Goal: Information Seeking & Learning: Learn about a topic

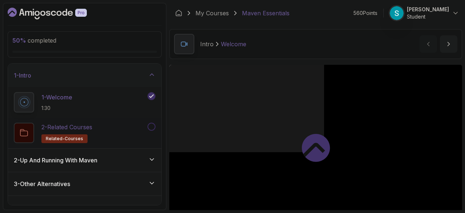
scroll to position [13, 0]
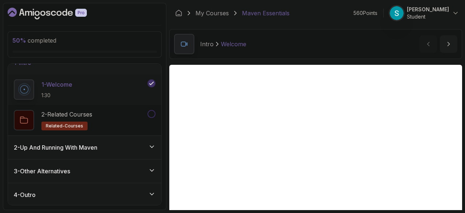
click at [121, 171] on div "3 - Other Alternatives" at bounding box center [85, 170] width 142 height 9
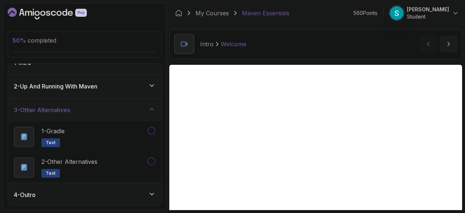
click at [115, 88] on div "2 - Up And Running With [PERSON_NAME]" at bounding box center [85, 86] width 142 height 9
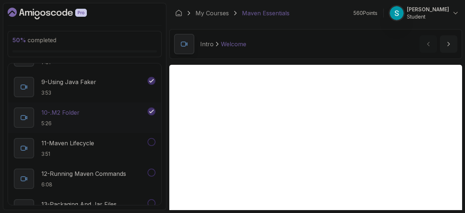
scroll to position [283, 0]
click at [66, 109] on p "10 - .m2 Folder" at bounding box center [60, 112] width 38 height 9
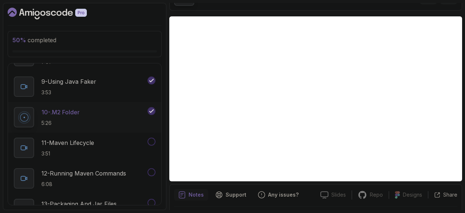
scroll to position [50, 0]
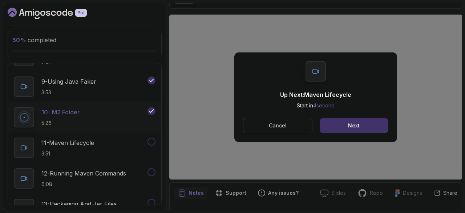
click at [286, 126] on button "Cancel" at bounding box center [277, 125] width 69 height 15
click at [351, 123] on div "Next" at bounding box center [354, 125] width 12 height 7
click at [376, 126] on div "Mark as completed" at bounding box center [354, 125] width 49 height 7
click at [366, 125] on div "Mark as completed" at bounding box center [354, 125] width 49 height 7
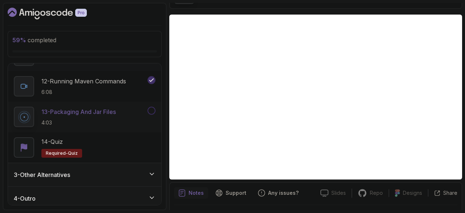
scroll to position [375, 0]
click at [116, 202] on div "4 - Outro" at bounding box center [84, 197] width 153 height 23
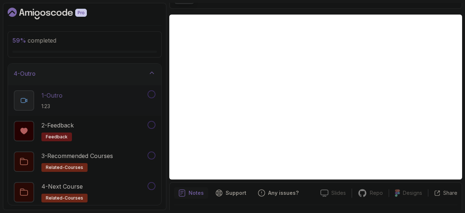
scroll to position [74, 0]
